Goal: Navigation & Orientation: Find specific page/section

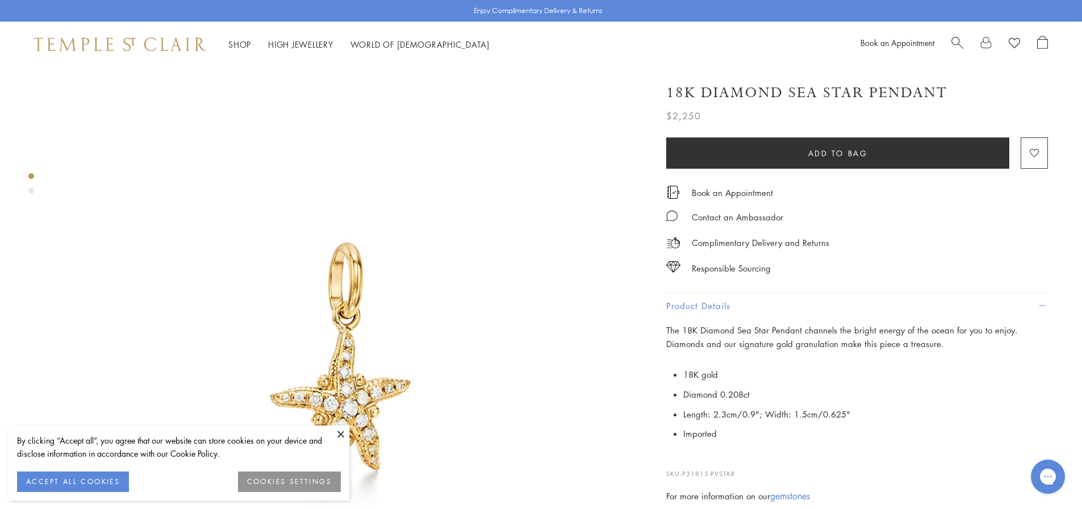
click at [115, 45] on img at bounding box center [120, 44] width 172 height 14
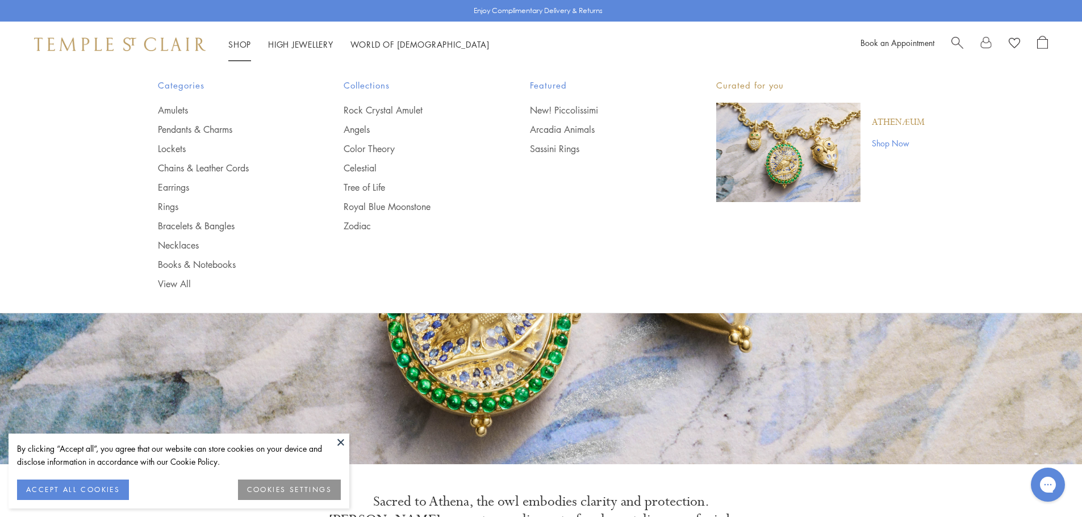
click at [236, 45] on link "Shop Shop" at bounding box center [239, 44] width 23 height 11
click at [173, 184] on link "Earrings" at bounding box center [228, 187] width 141 height 12
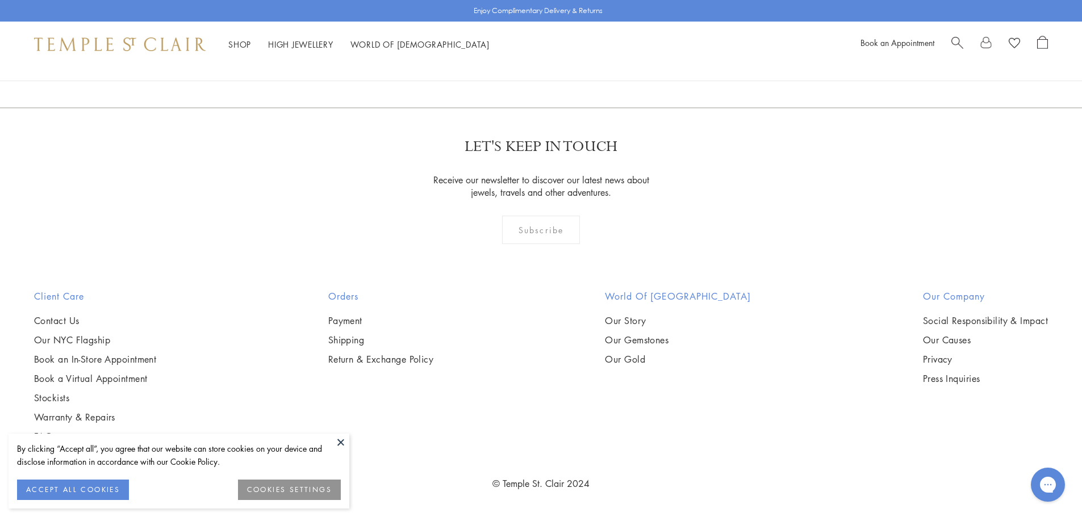
scroll to position [7271, 0]
click at [521, 62] on link "2" at bounding box center [522, 46] width 37 height 31
click at [582, 62] on link "3" at bounding box center [578, 46] width 37 height 31
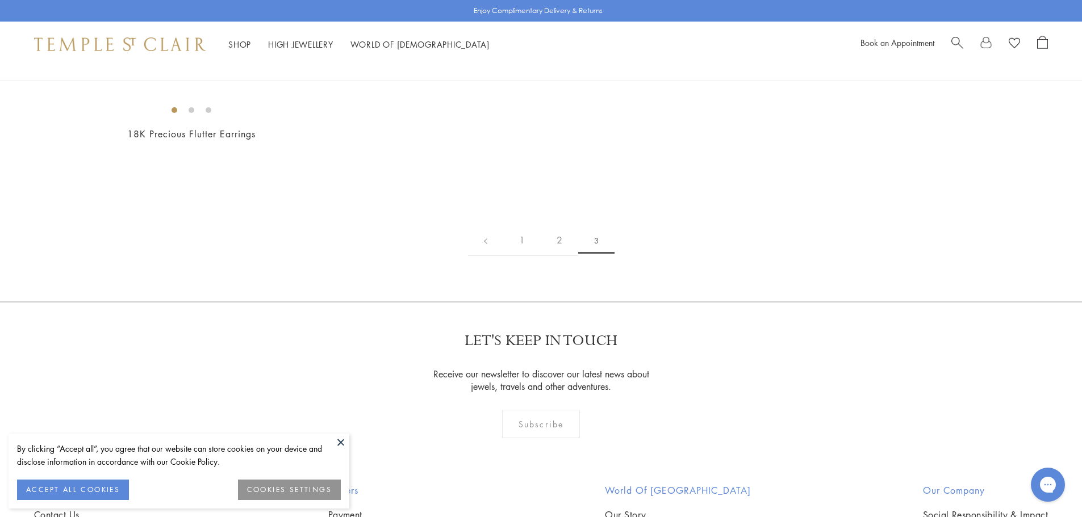
scroll to position [114, 0]
